Goal: Task Accomplishment & Management: Manage account settings

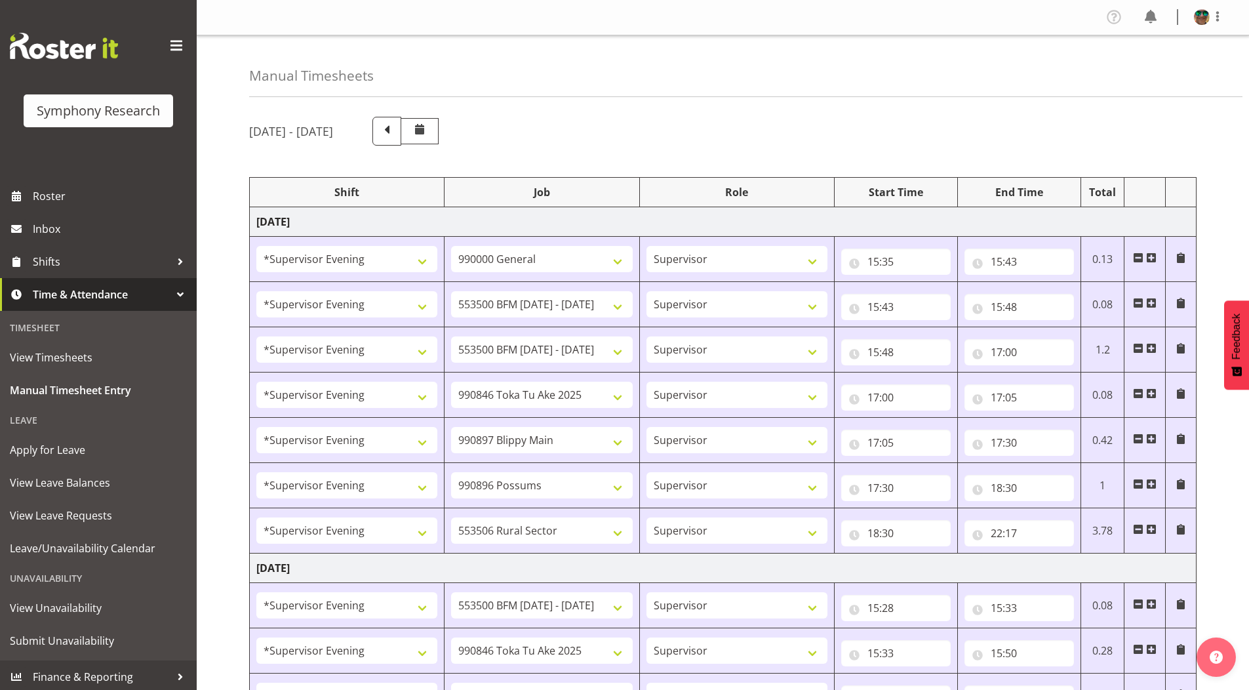
select select "4583"
select select "743"
select select "4583"
select select "10242"
select select "4583"
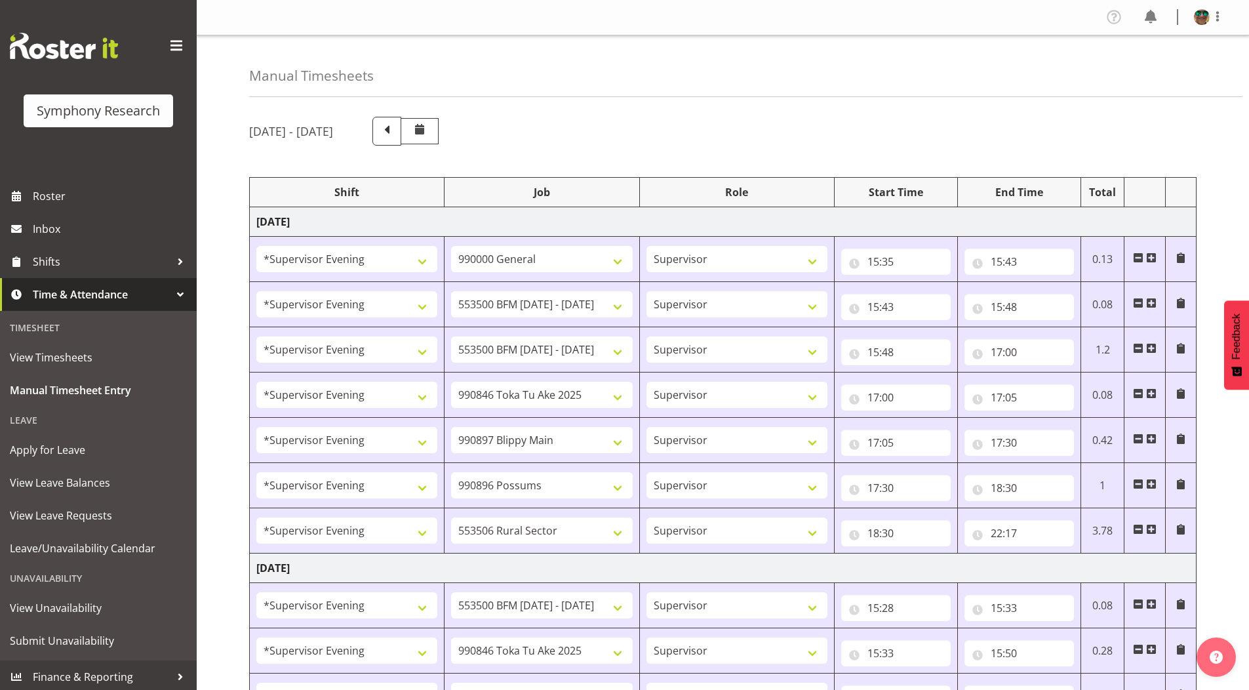
select select "10242"
select select "4583"
select select "9426"
select select "4583"
select select "10631"
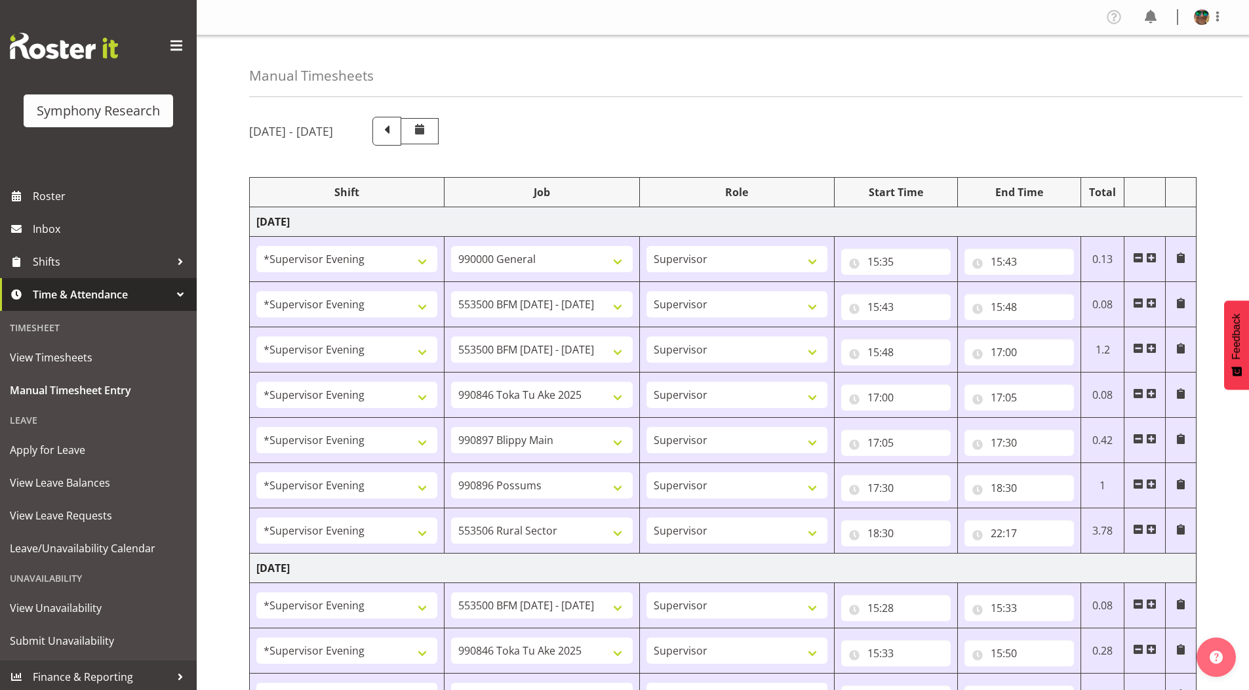
select select "4583"
select select "10633"
select select "4583"
select select "10587"
select select "4583"
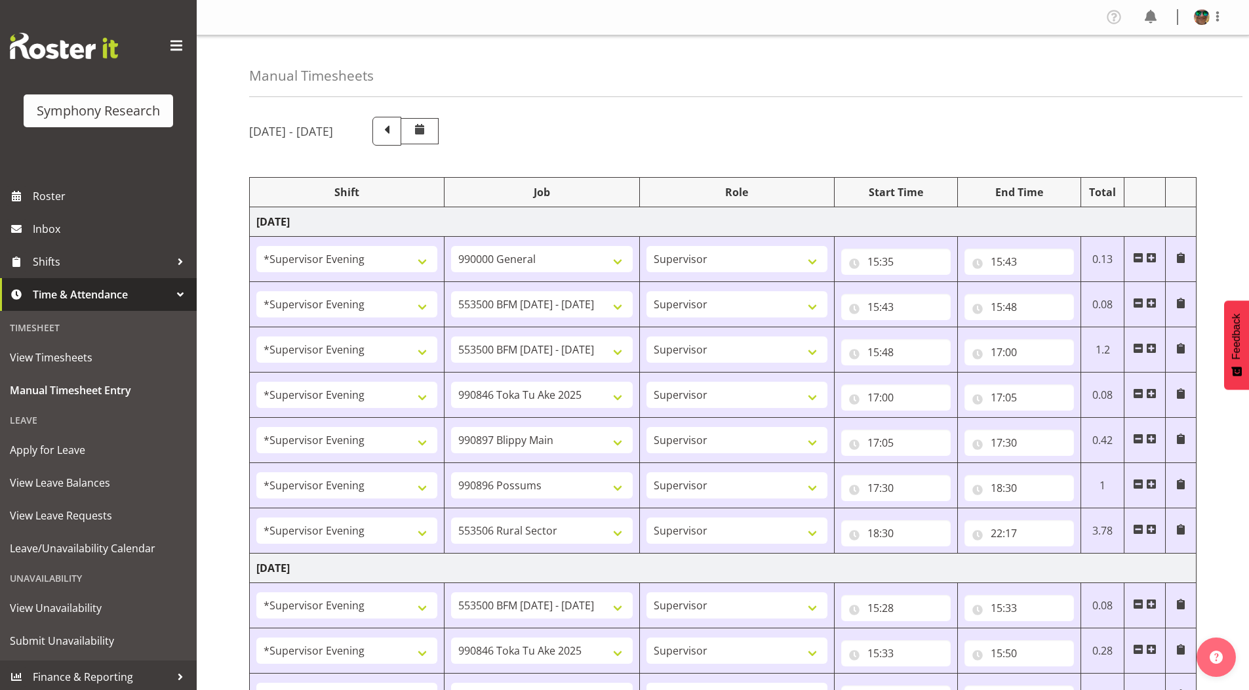
select select "10242"
select select "4583"
select select "9426"
select select "4583"
select select "10242"
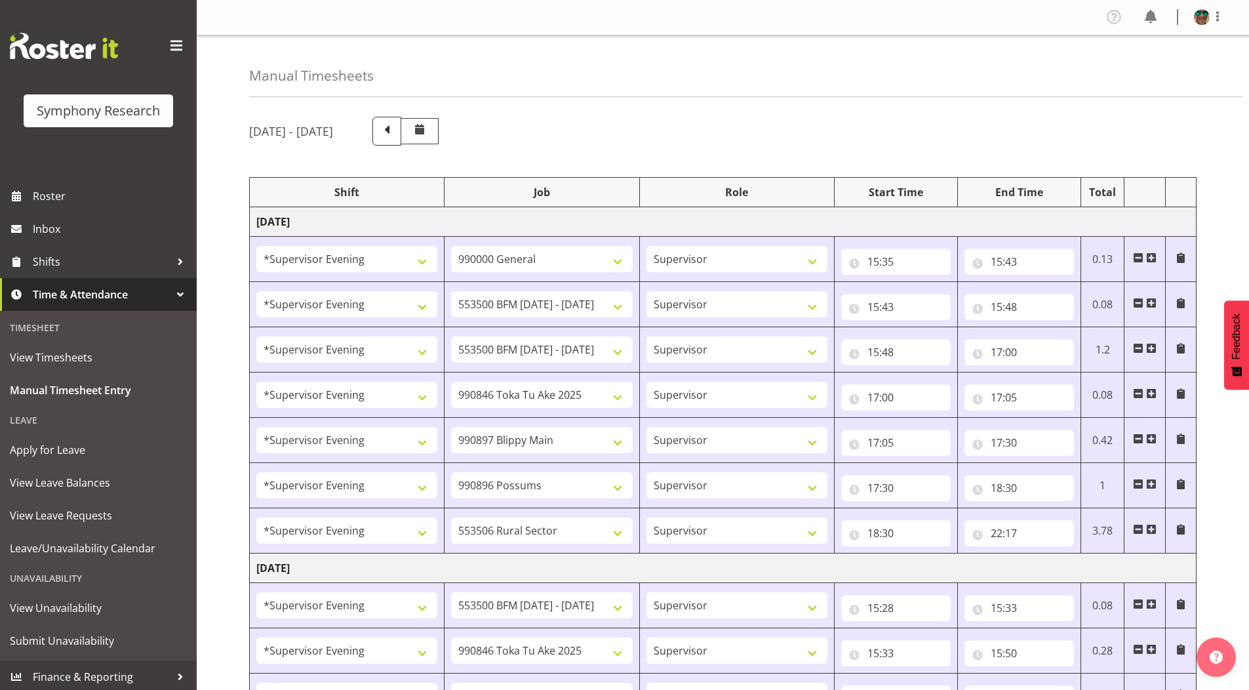
select select "4583"
select select "10633"
select select "4583"
select select "10631"
select select "4583"
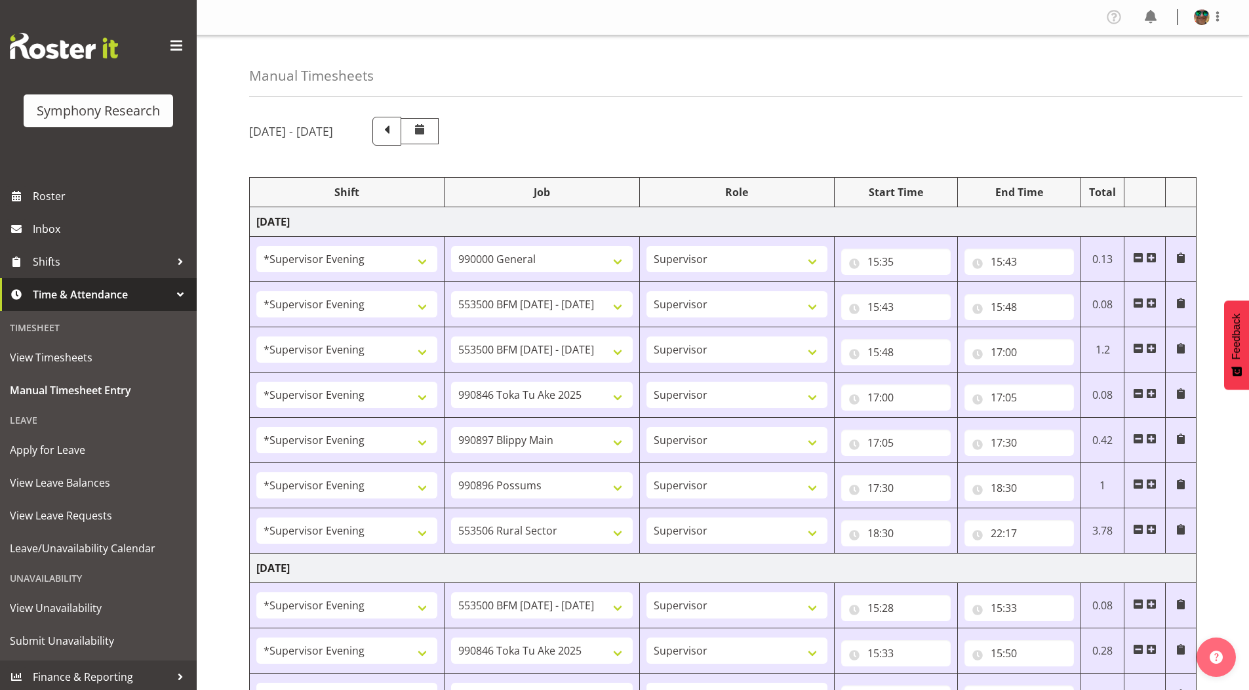
select select "10587"
select select "4583"
select select "10631"
select select "4583"
select select "10242"
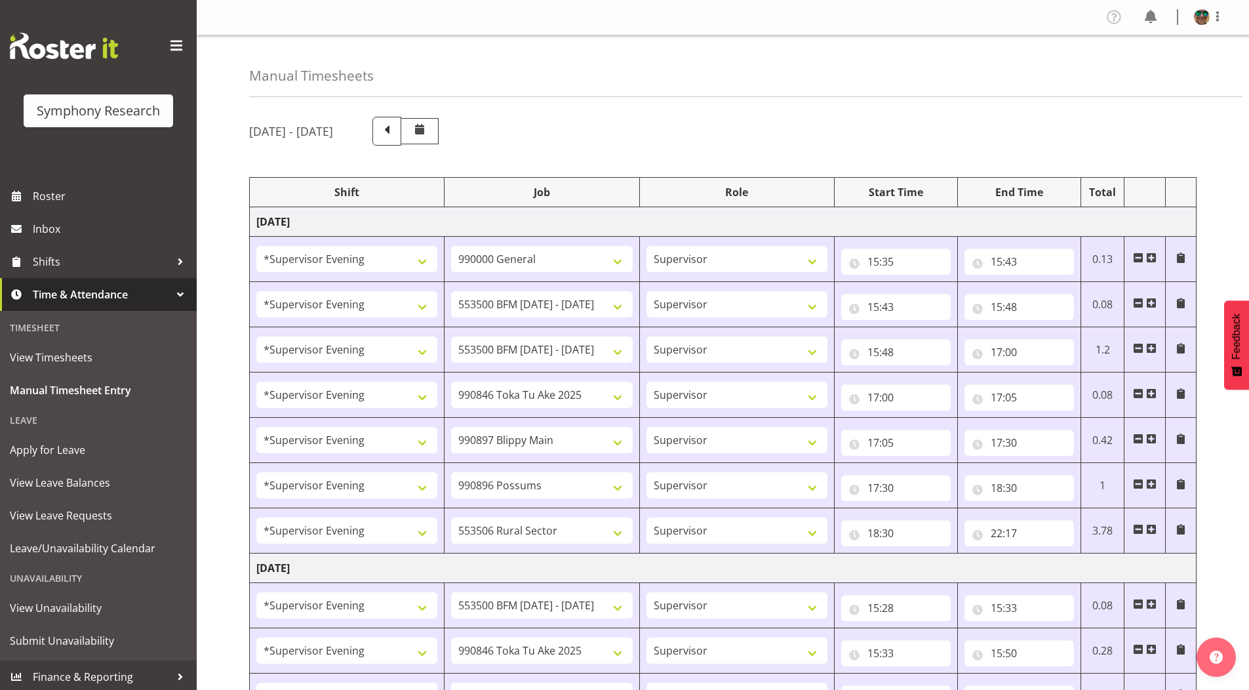
select select "4583"
select select "9426"
select select "4583"
select select "10242"
select select "4583"
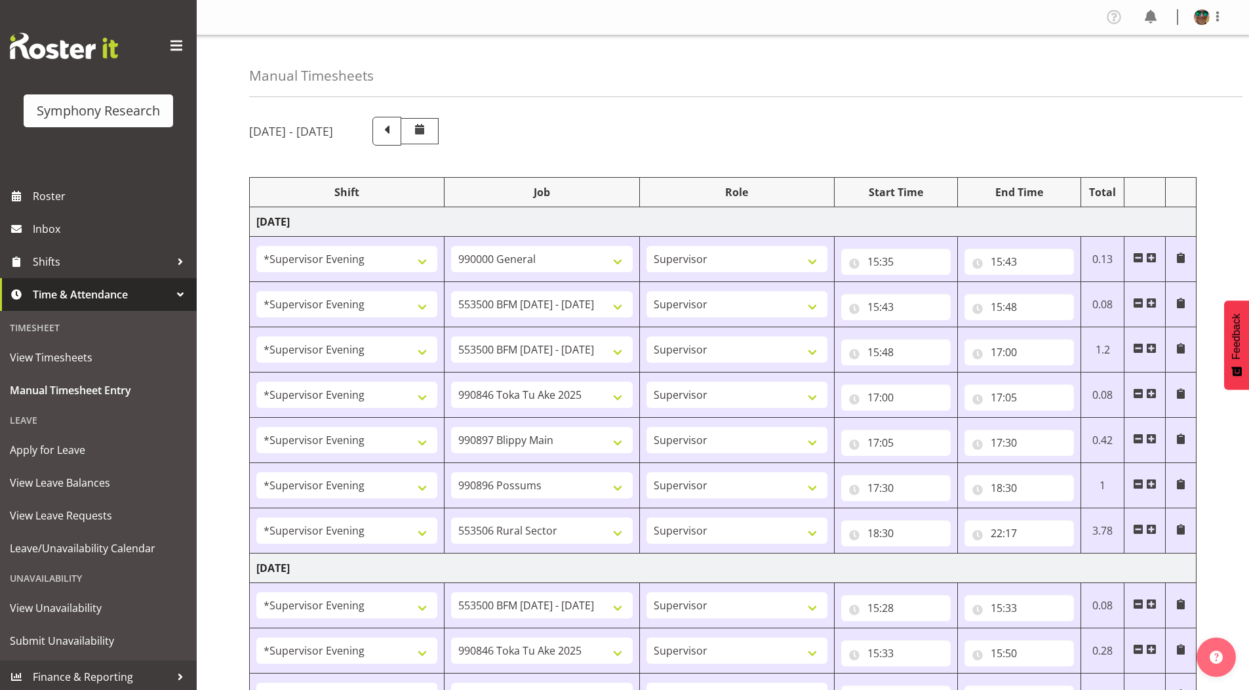
select select "10633"
select select "4583"
select select "10587"
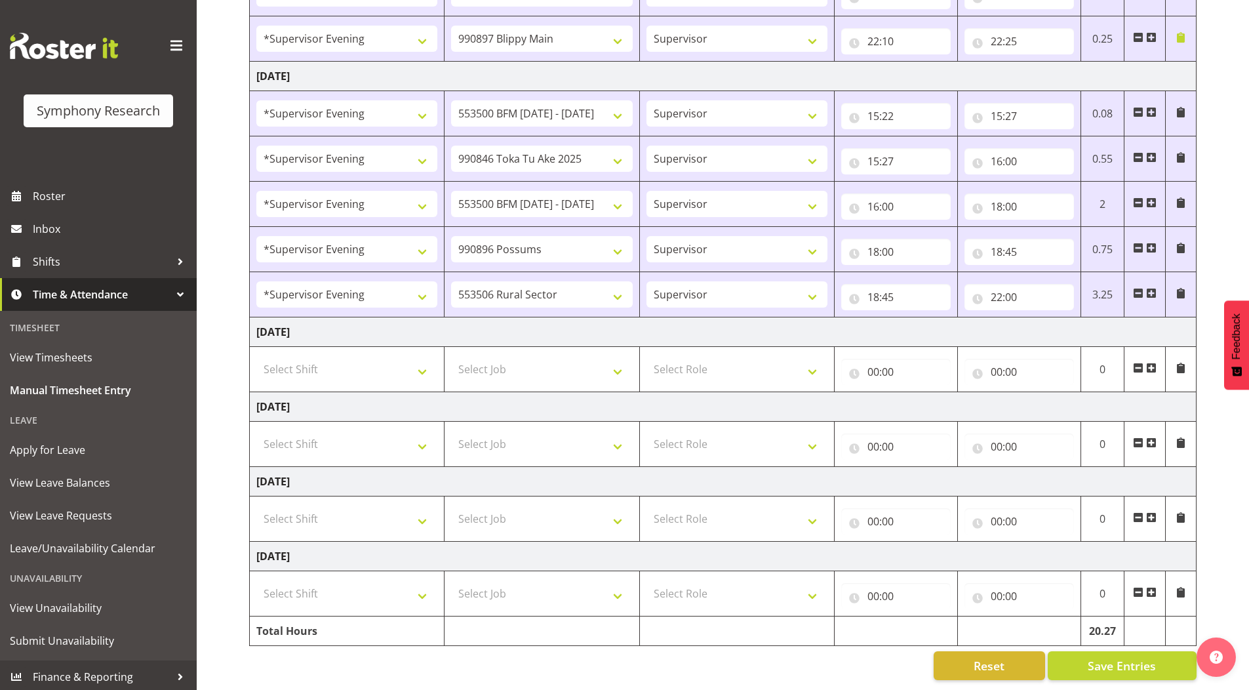
scroll to position [847, 0]
click at [995, 291] on input "22:00" at bounding box center [1020, 297] width 110 height 26
click at [1049, 322] on select "00 01 02 03 04 05 06 07 08 09 10 11 12 13 14 15 16 17 18 19 20 21 22 23" at bounding box center [1055, 331] width 30 height 26
select select "23"
click at [1040, 318] on select "00 01 02 03 04 05 06 07 08 09 10 11 12 13 14 15 16 17 18 19 20 21 22 23" at bounding box center [1055, 331] width 30 height 26
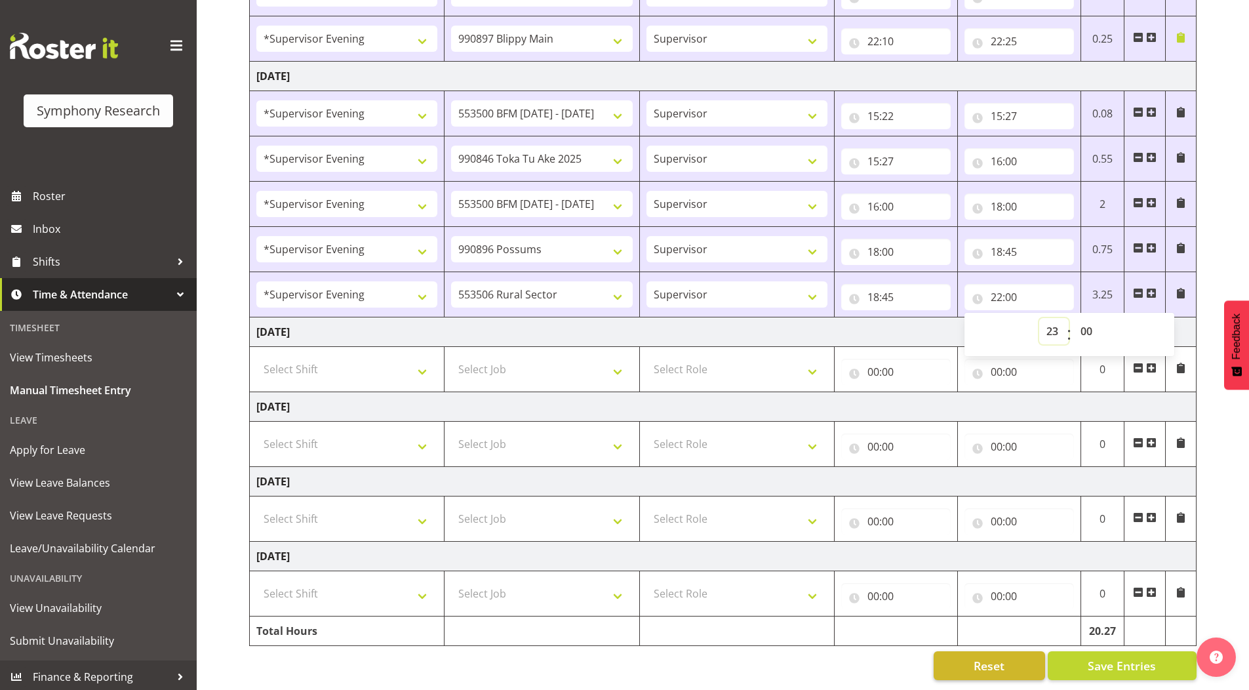
type input "23:00"
click at [1183, 288] on span at bounding box center [1181, 293] width 10 height 10
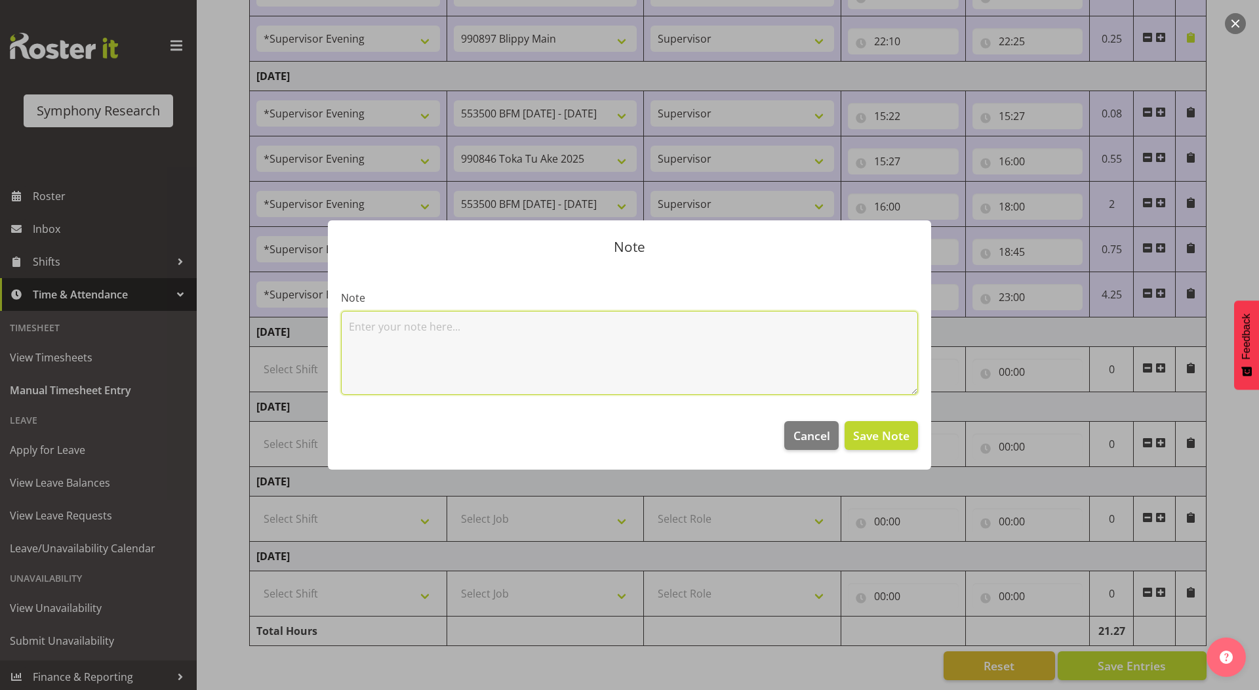
click at [641, 372] on textarea at bounding box center [629, 353] width 577 height 84
type textarea "2x Vals"
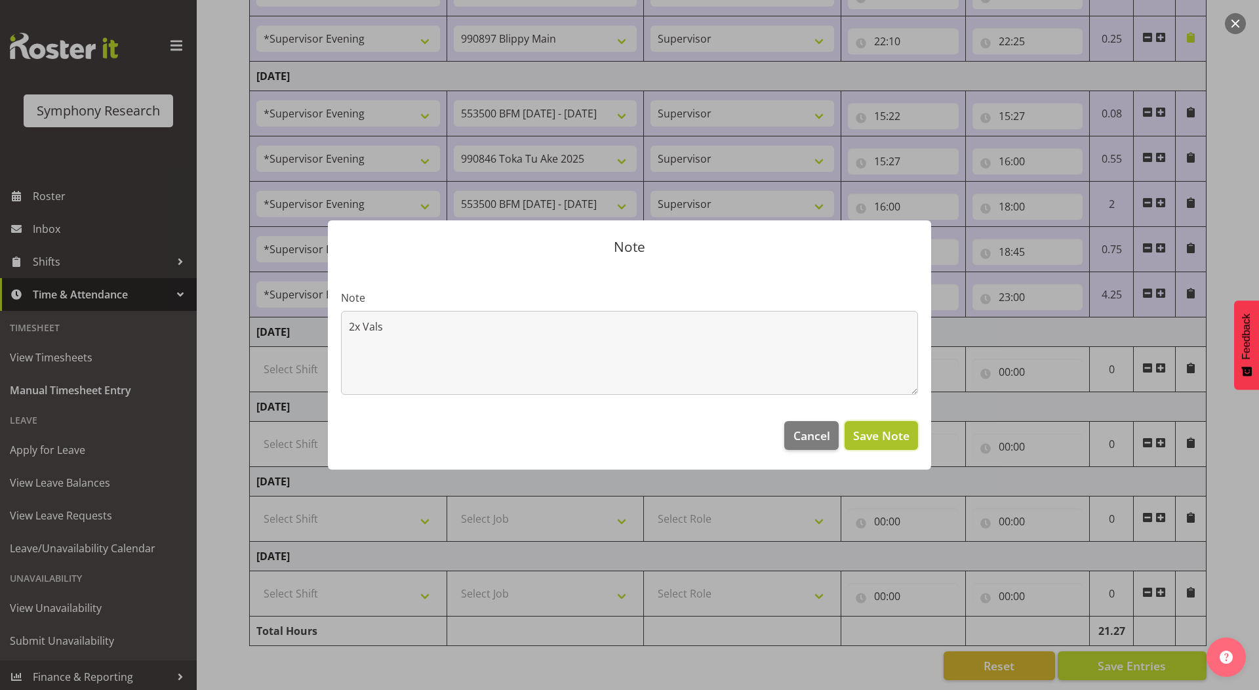
click at [900, 431] on span "Save Note" at bounding box center [881, 435] width 56 height 17
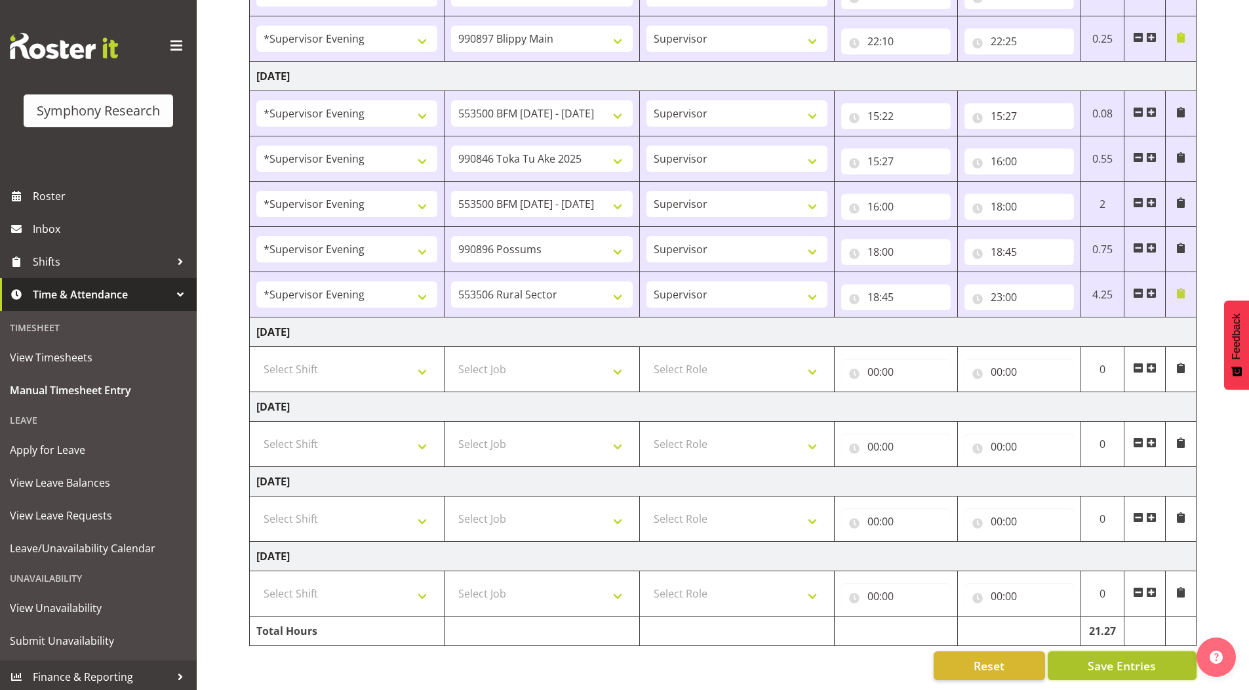
click at [1097, 657] on span "Save Entries" at bounding box center [1122, 665] width 68 height 17
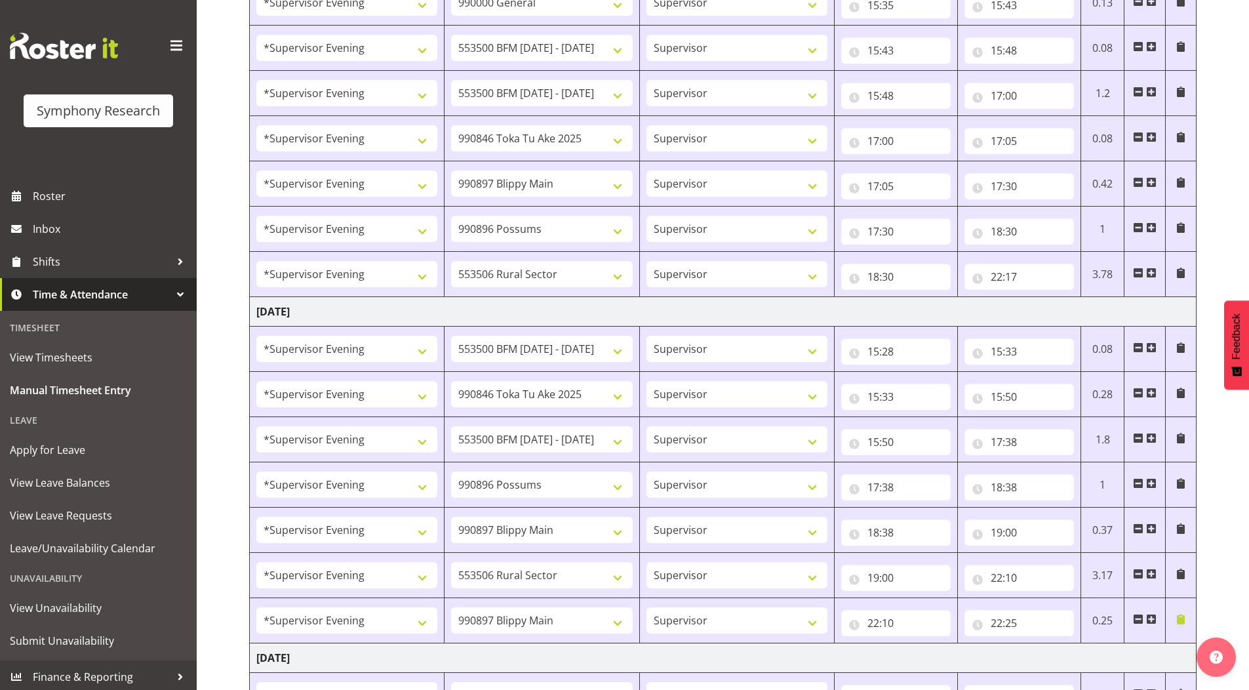
scroll to position [0, 0]
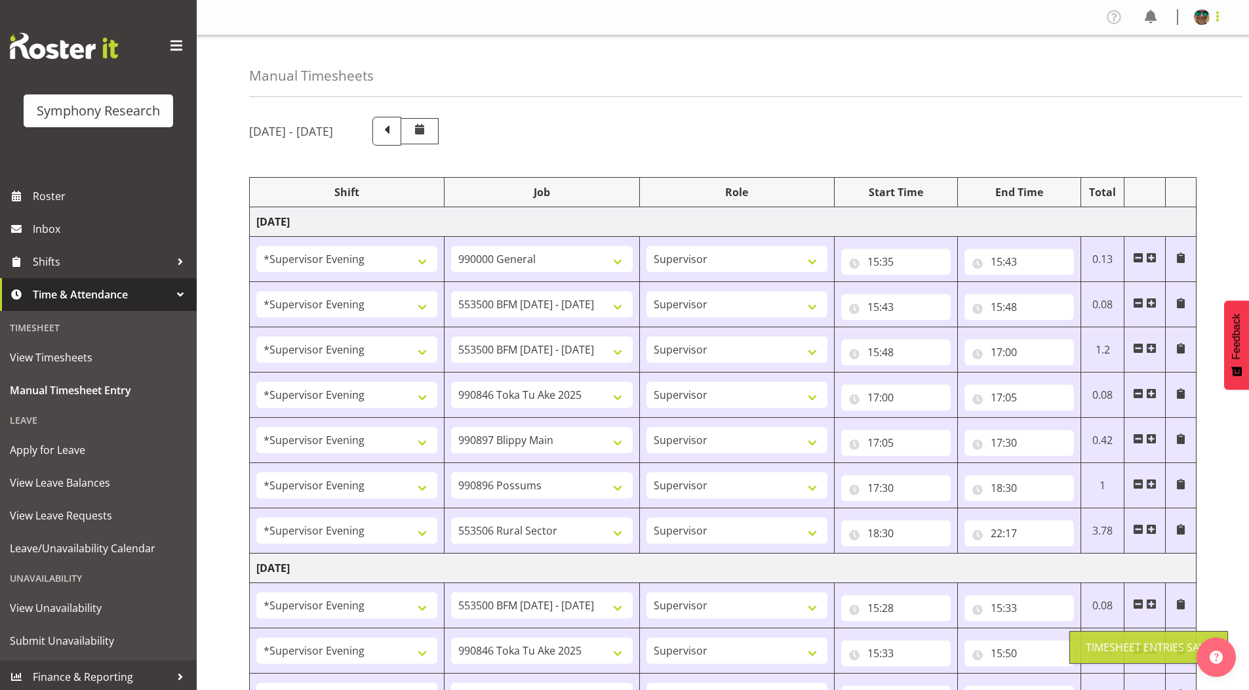
click at [1217, 20] on span at bounding box center [1218, 17] width 16 height 16
click at [1163, 68] on link "Log Out" at bounding box center [1163, 69] width 126 height 24
